Goal: Information Seeking & Learning: Learn about a topic

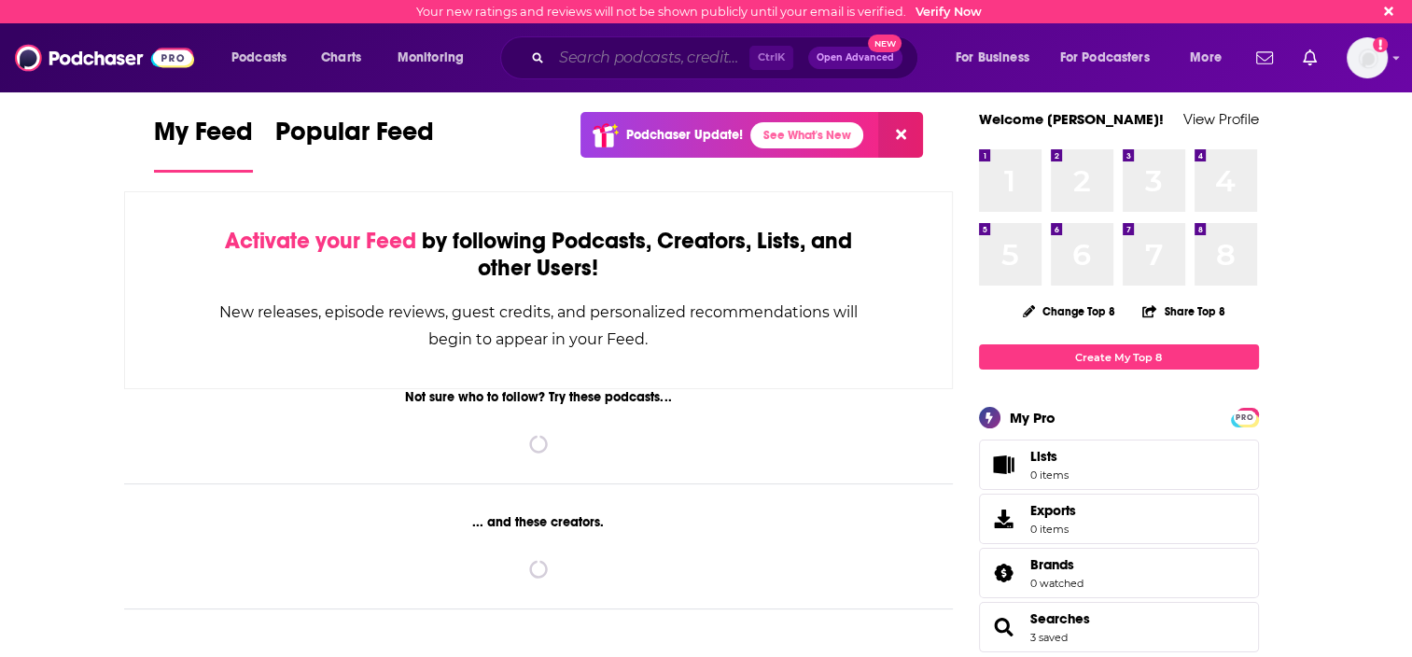
click at [637, 56] on input "Search podcasts, credits, & more..." at bounding box center [651, 58] width 198 height 30
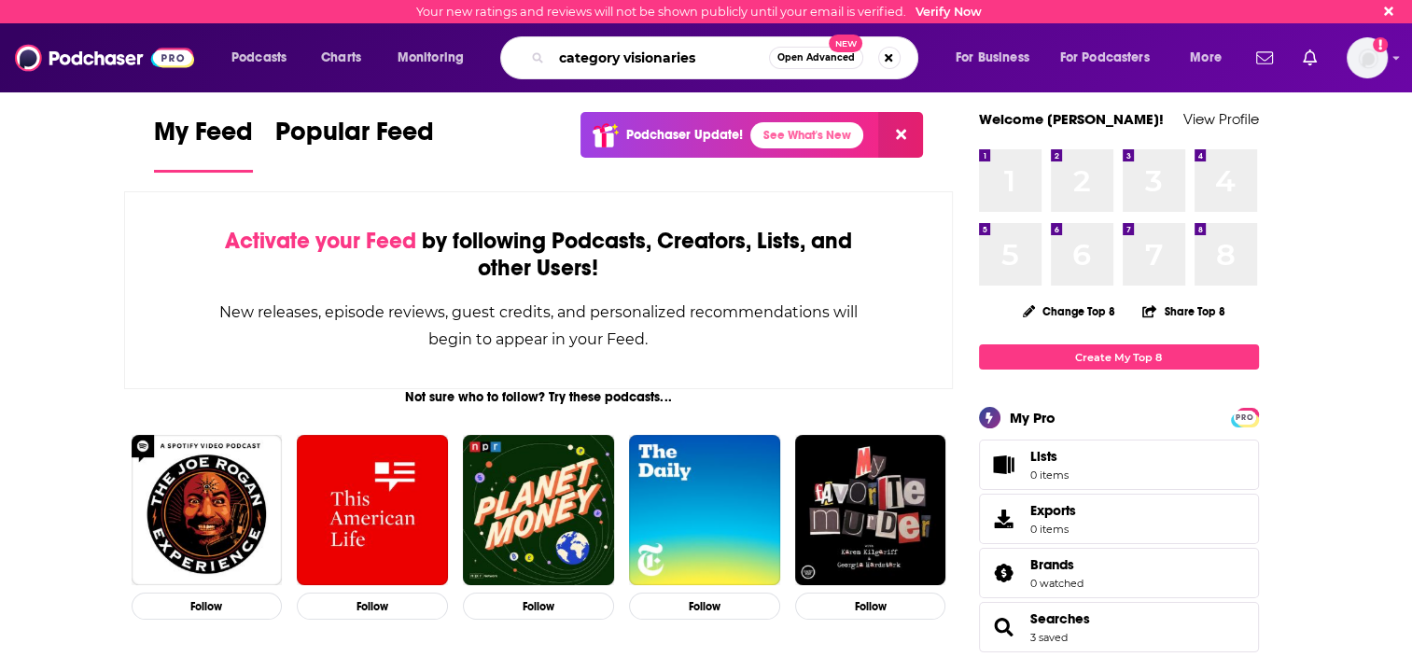
type input "category visionaries"
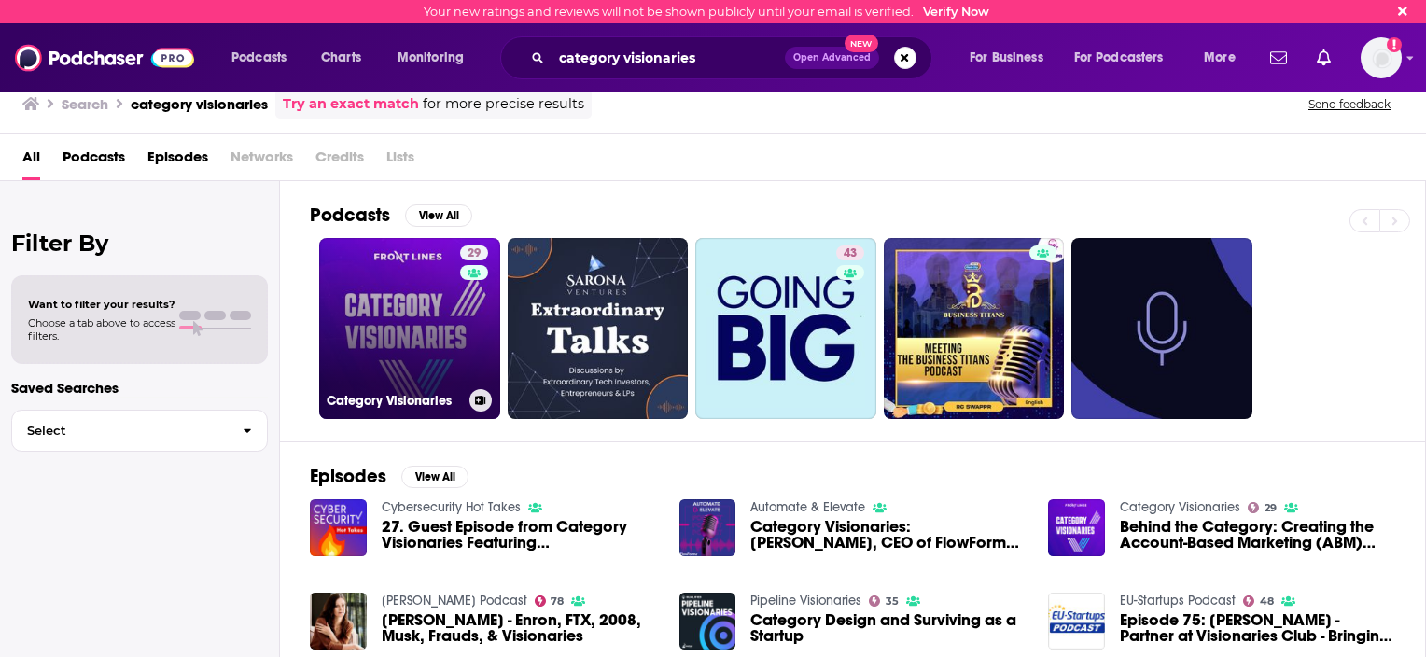
click at [446, 316] on link "29 Category Visionaries" at bounding box center [409, 328] width 181 height 181
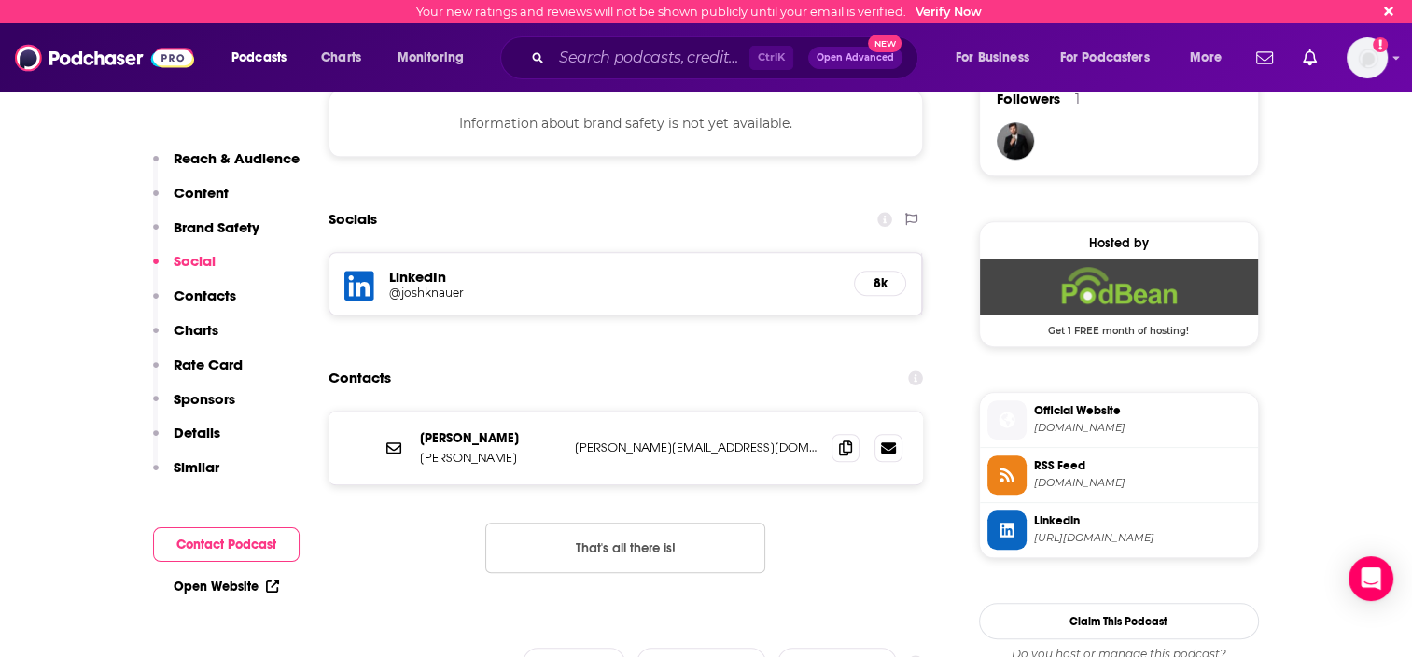
scroll to position [1406, 0]
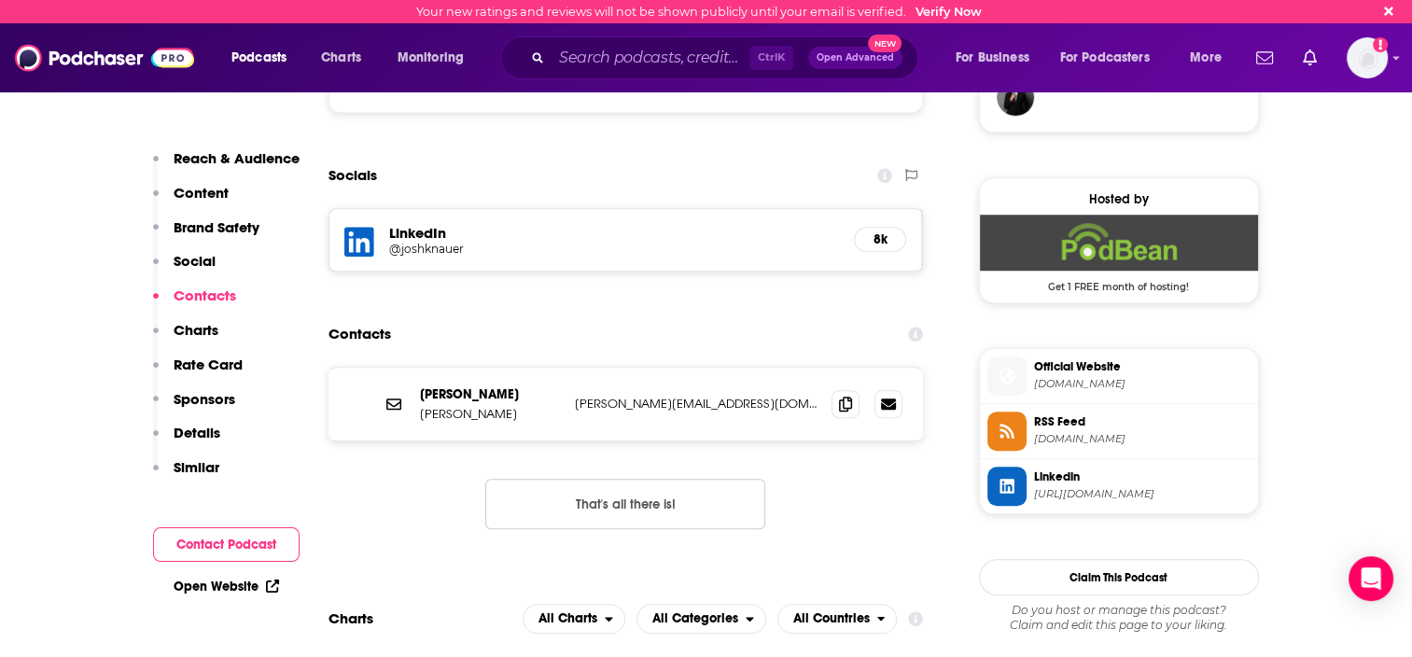
click at [1148, 489] on span "[URL][DOMAIN_NAME]" at bounding box center [1142, 494] width 217 height 14
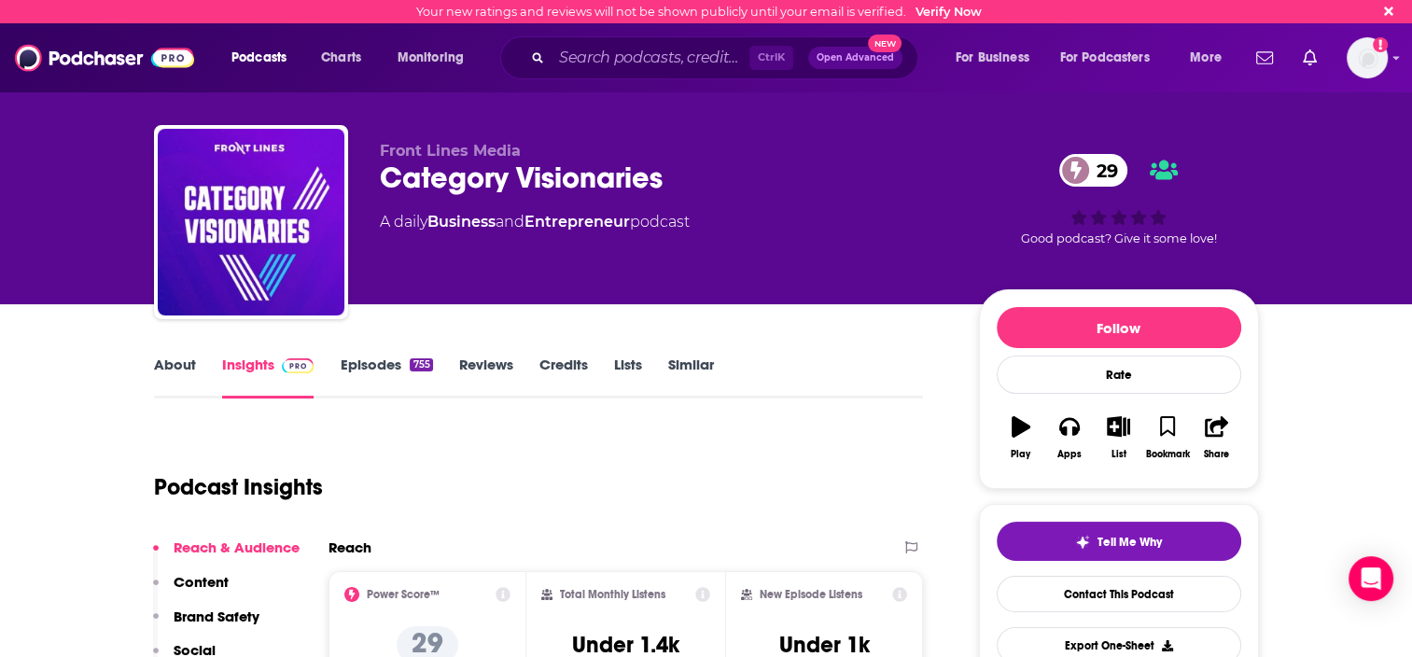
scroll to position [280, 0]
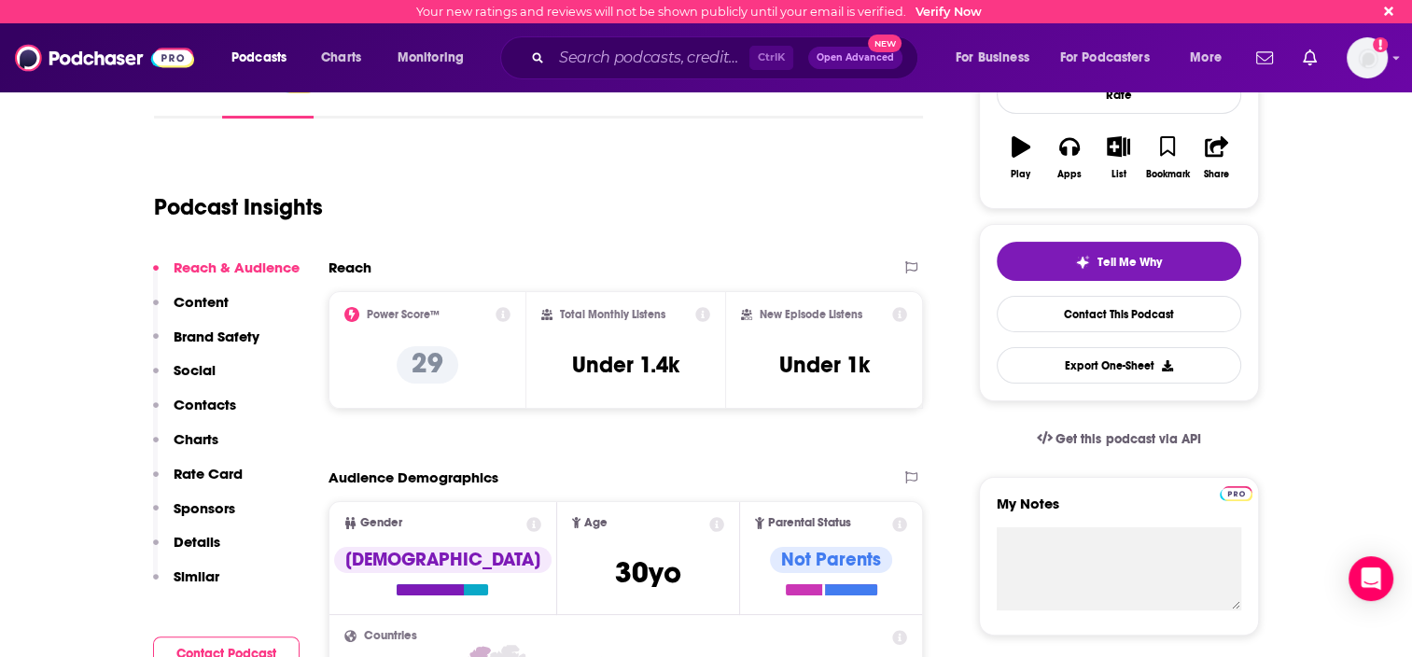
click at [504, 322] on div "Power Score™ 29" at bounding box center [427, 350] width 167 height 86
click at [504, 312] on icon at bounding box center [503, 314] width 15 height 15
click at [805, 245] on div "Podcast Insights" at bounding box center [539, 203] width 770 height 110
click at [503, 314] on icon at bounding box center [503, 314] width 15 height 15
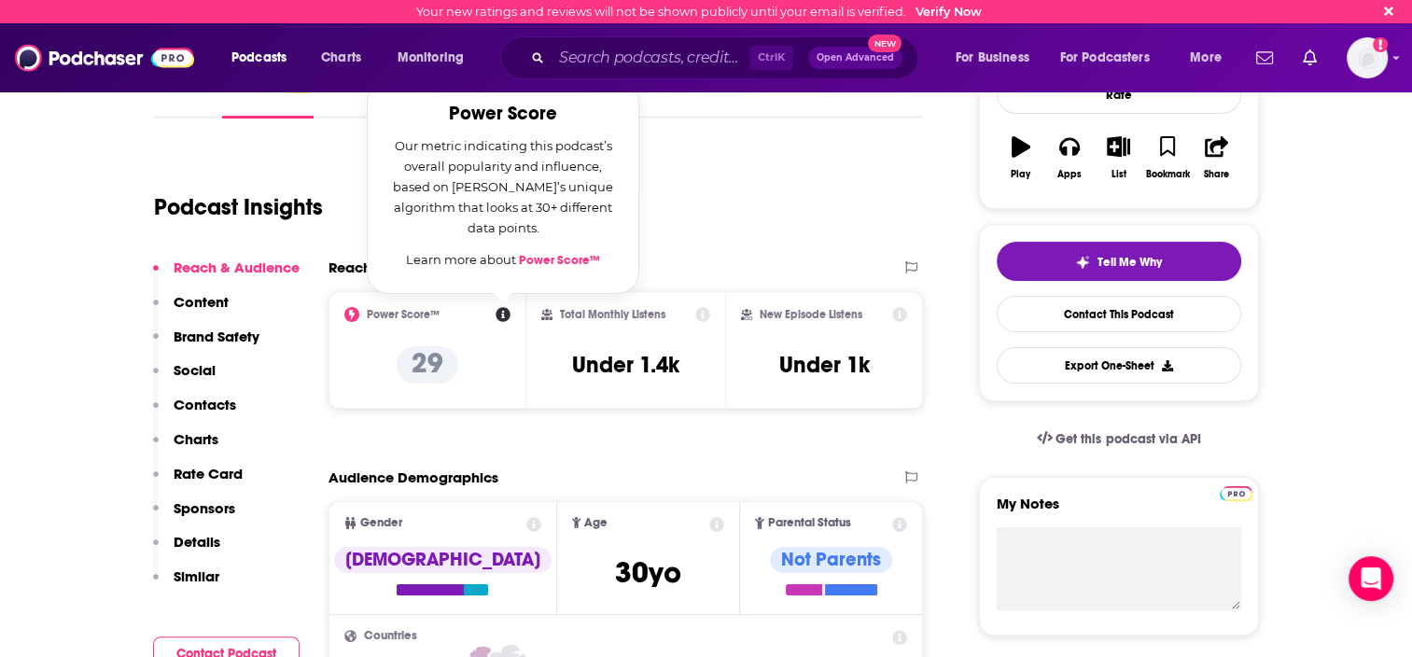
click at [662, 218] on div "Podcast Insights" at bounding box center [531, 195] width 755 height 95
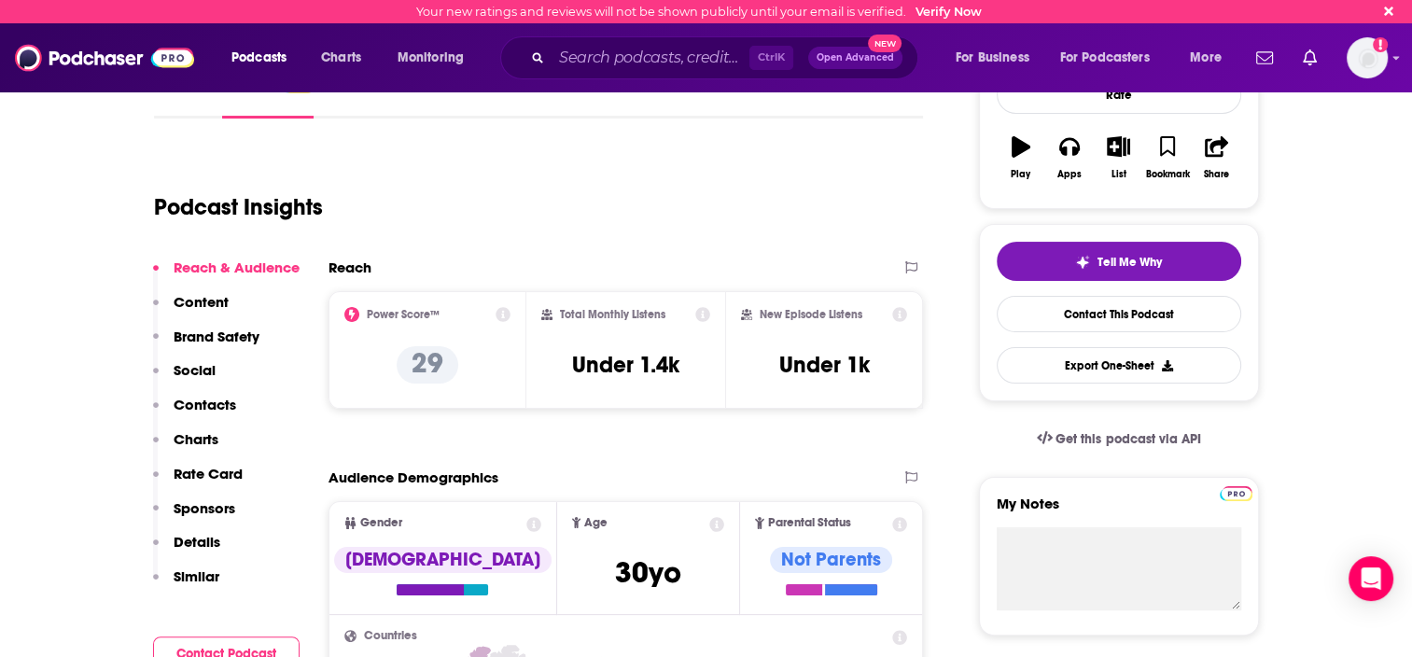
click at [709, 312] on icon at bounding box center [702, 314] width 15 height 15
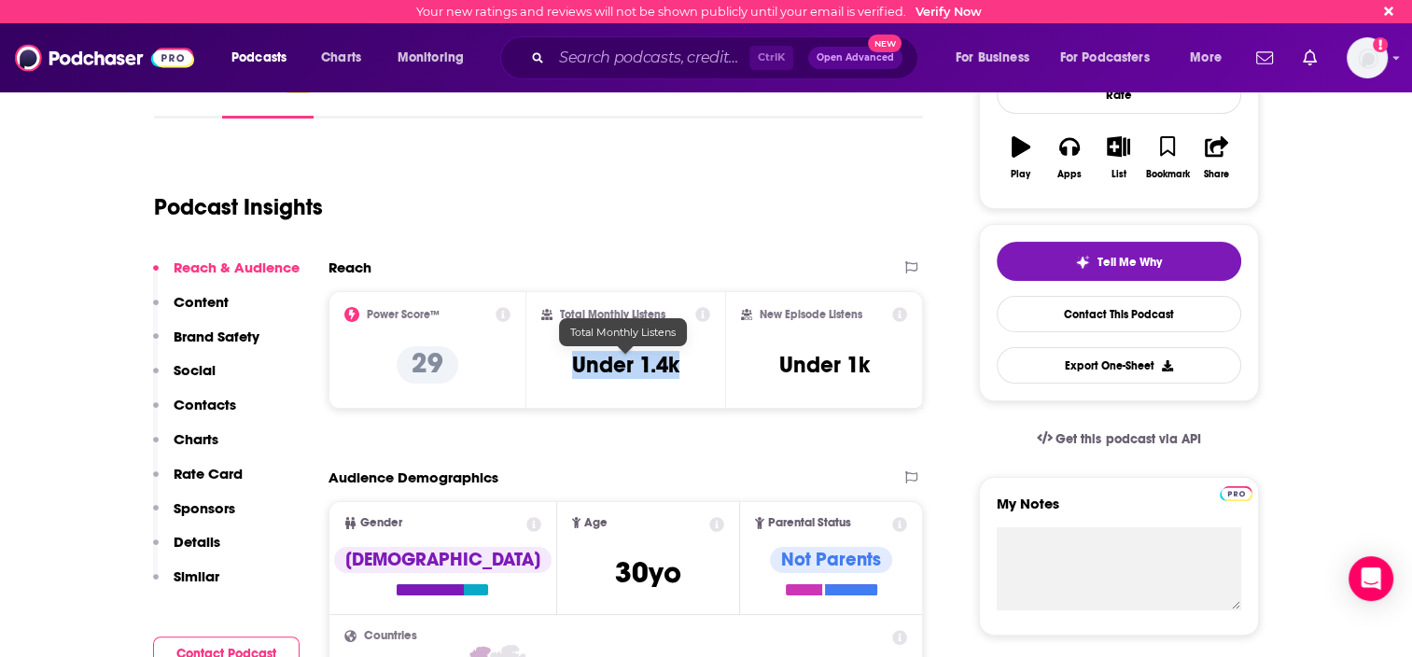
drag, startPoint x: 696, startPoint y: 373, endPoint x: 574, endPoint y: 372, distance: 122.3
click at [574, 372] on div "Total Monthly Listens Under 1.4k" at bounding box center [625, 350] width 169 height 86
copy h3 "Under 1.4k"
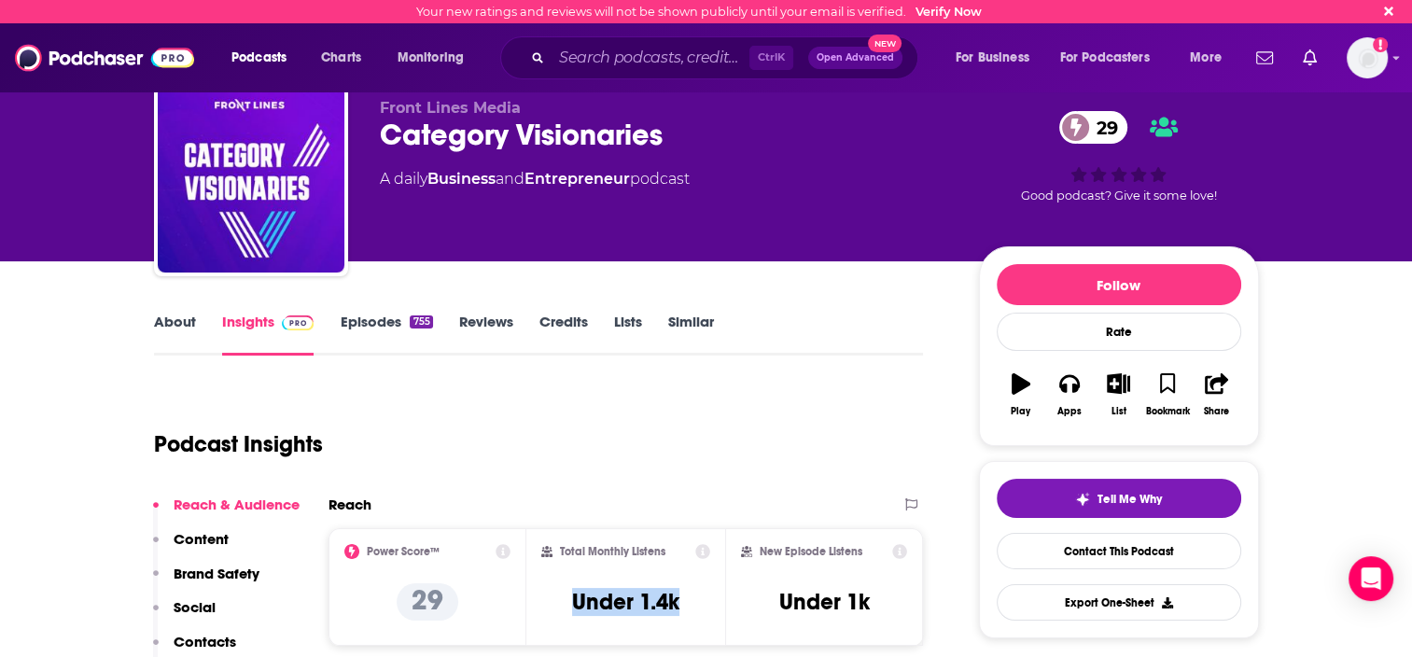
scroll to position [0, 0]
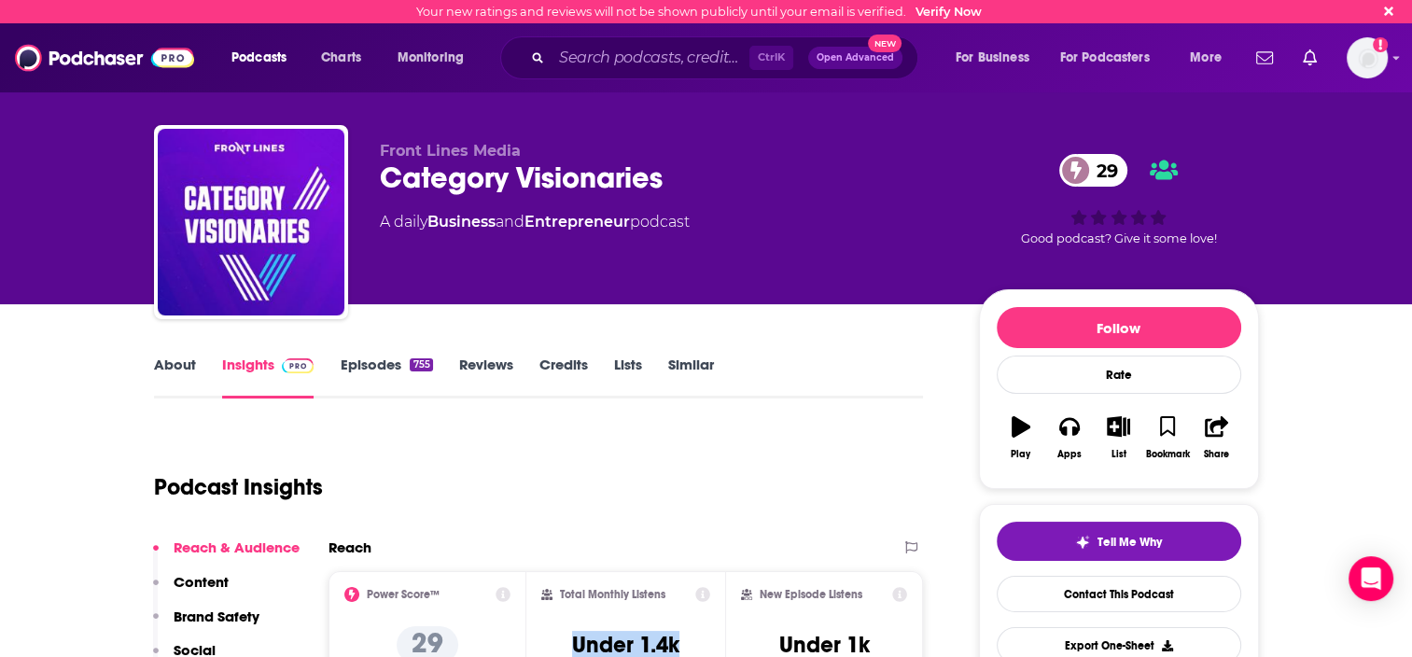
click at [369, 381] on link "Episodes 755" at bounding box center [386, 377] width 92 height 43
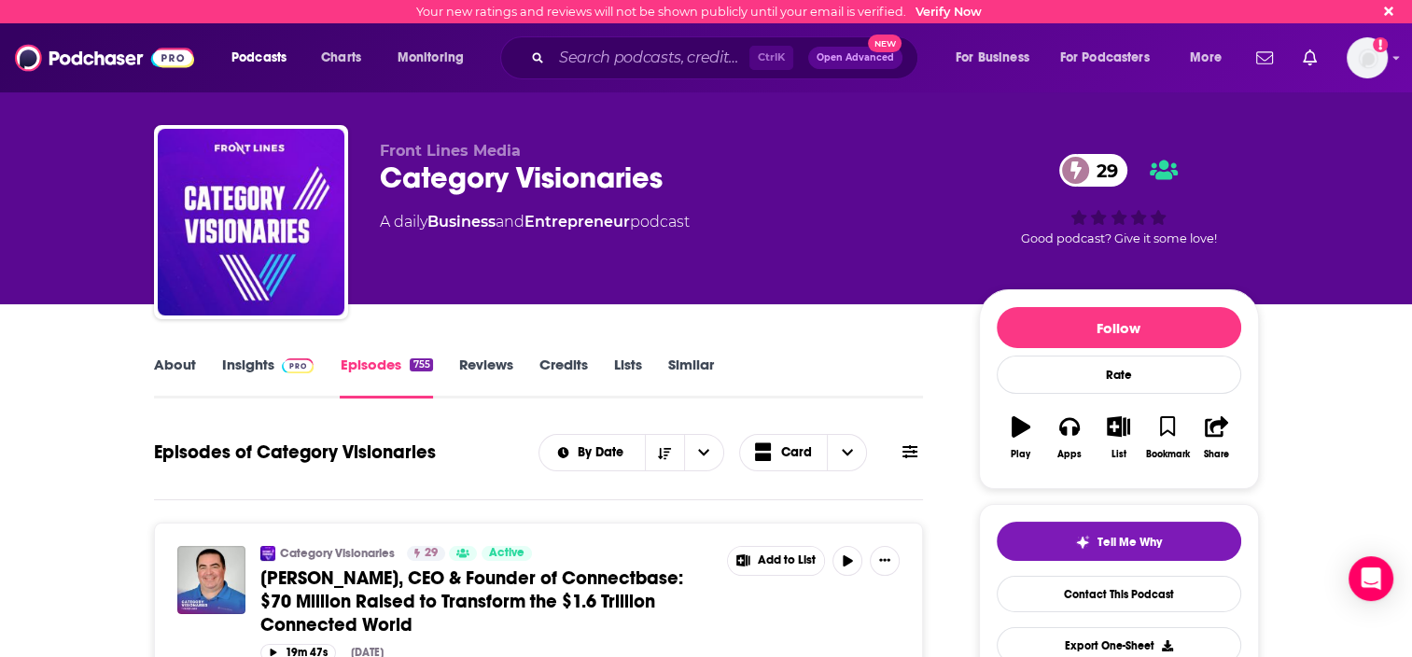
click at [228, 369] on link "Insights" at bounding box center [268, 377] width 92 height 43
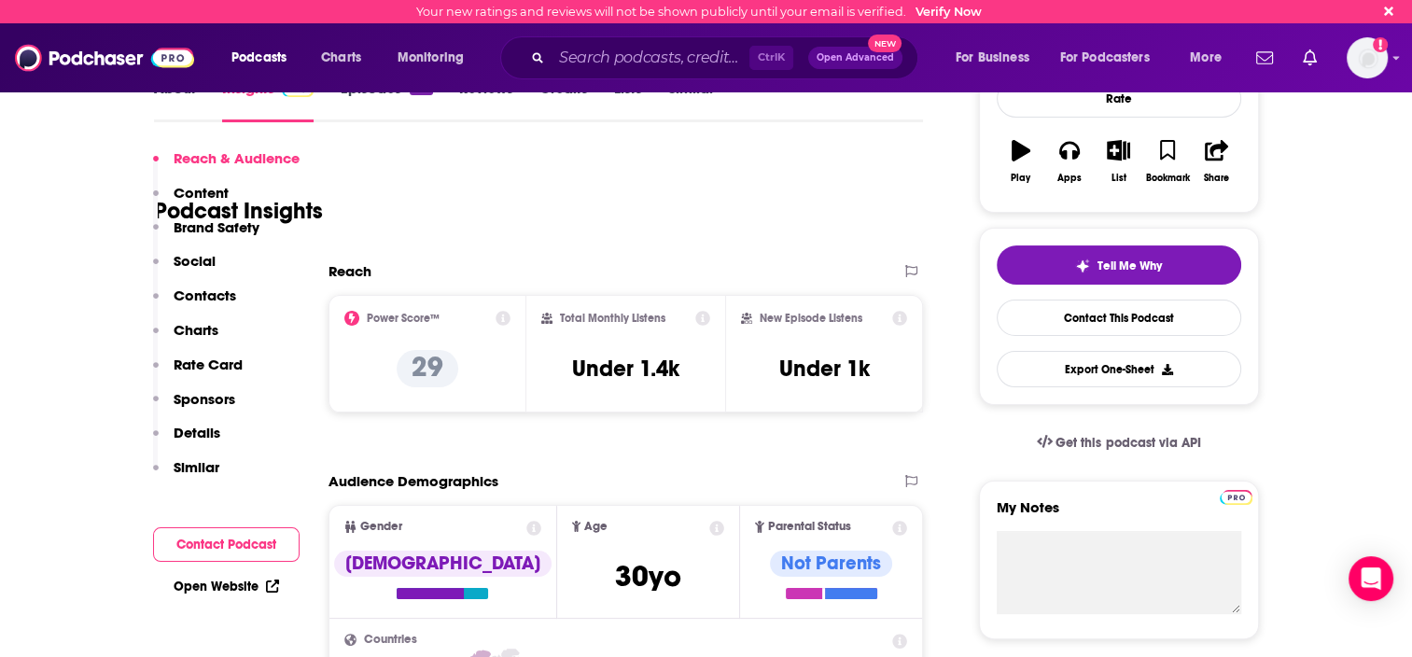
scroll to position [187, 0]
